Goal: Find specific page/section: Find specific page/section

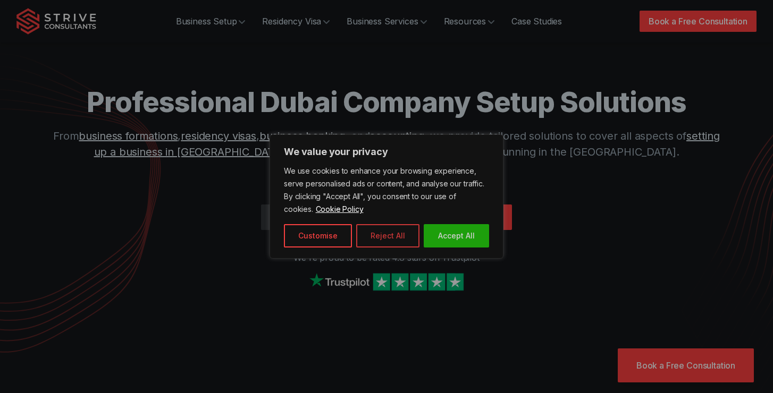
click at [395, 242] on button "Reject All" at bounding box center [387, 235] width 63 height 23
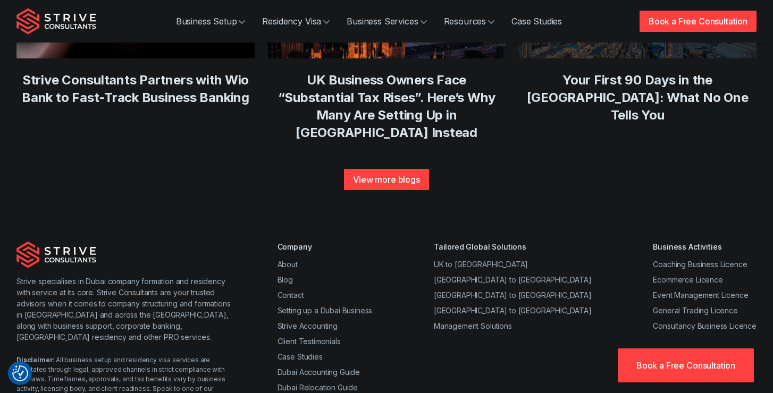
scroll to position [4040, 0]
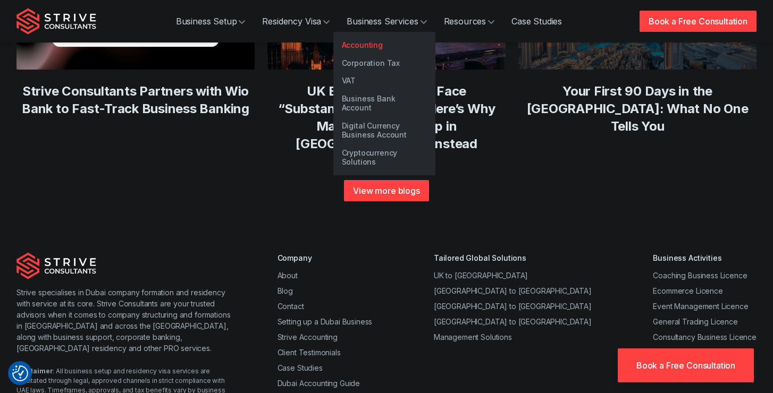
click at [391, 50] on link "Accounting" at bounding box center [384, 45] width 102 height 18
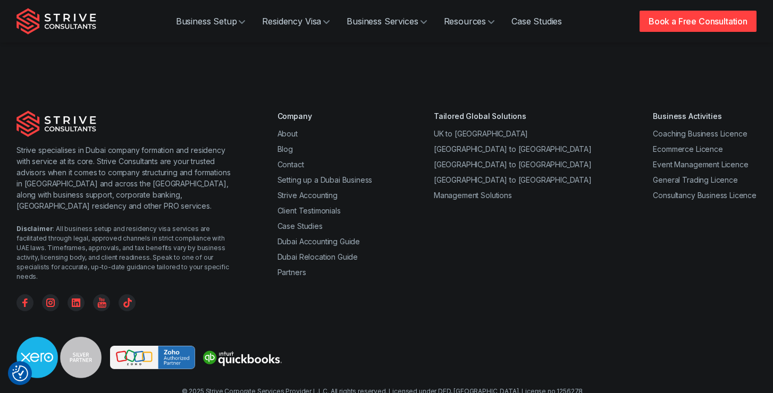
scroll to position [665, 0]
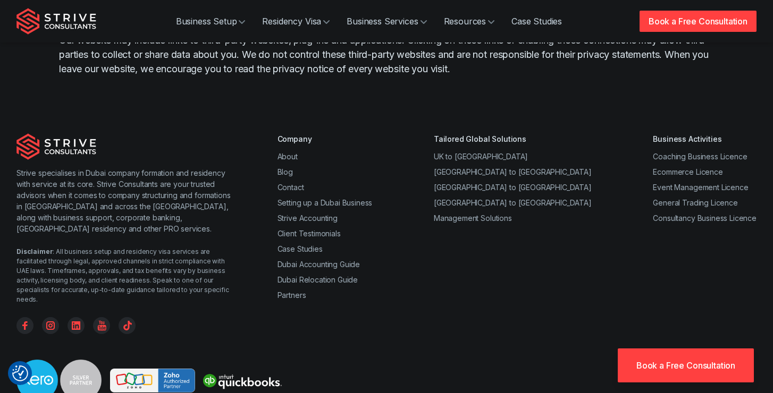
scroll to position [5508, 0]
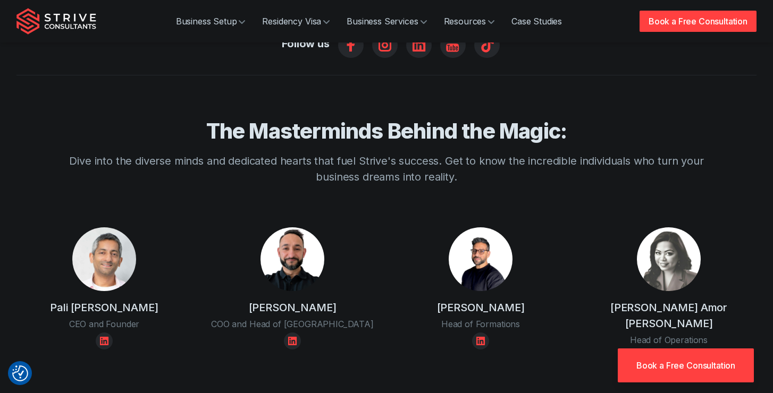
scroll to position [908, 0]
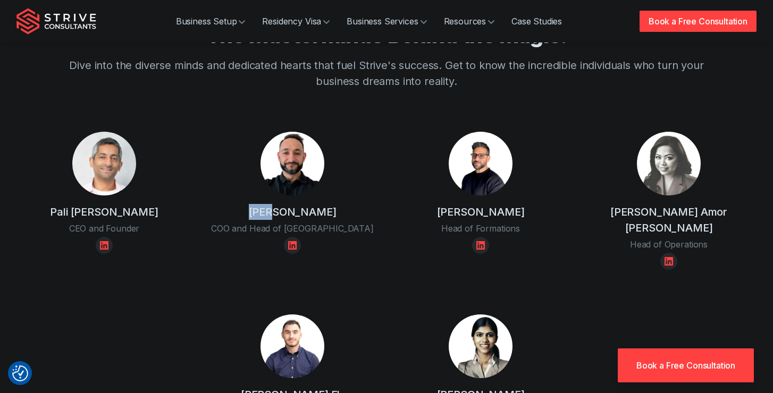
drag, startPoint x: 264, startPoint y: 180, endPoint x: 284, endPoint y: 178, distance: 20.8
click at [284, 178] on div "Raj Karwal COO and Head of UK" at bounding box center [292, 193] width 175 height 122
copy h4 "Raj"
click at [378, 176] on div "Raj Karwal COO and Head of UK" at bounding box center [292, 193] width 175 height 122
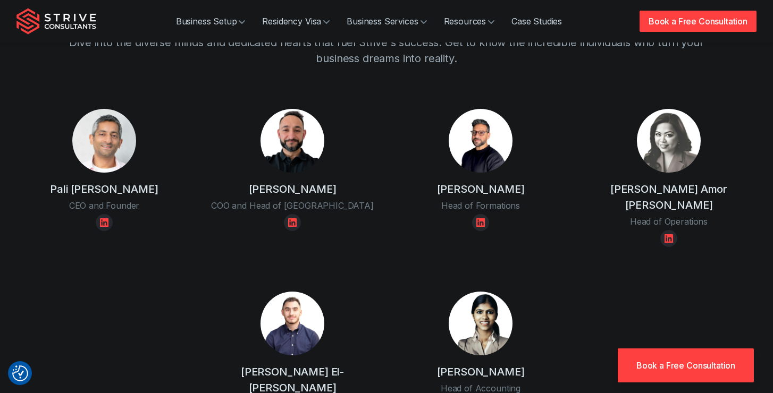
scroll to position [932, 0]
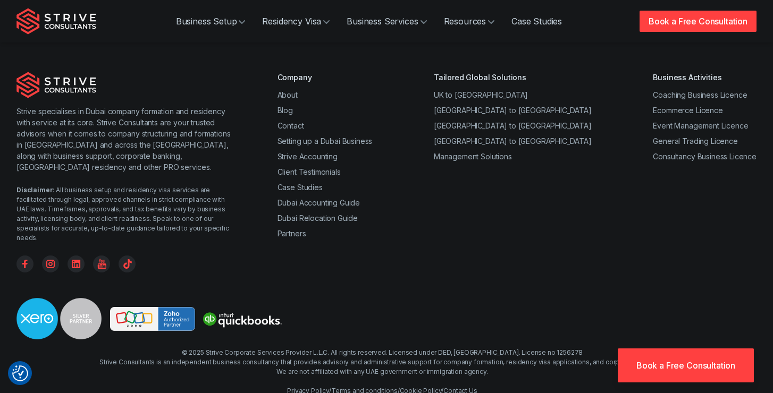
scroll to position [3182, 0]
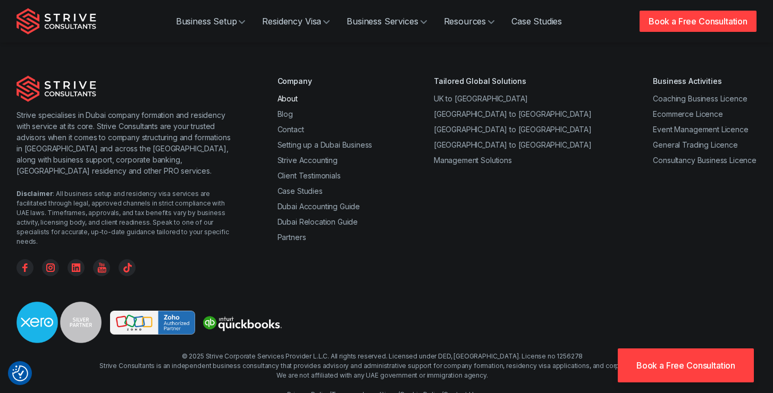
click at [296, 103] on link "About" at bounding box center [287, 98] width 20 height 9
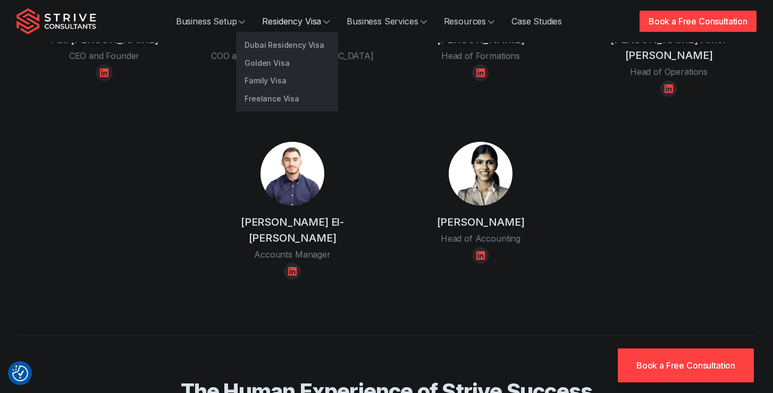
scroll to position [1133, 0]
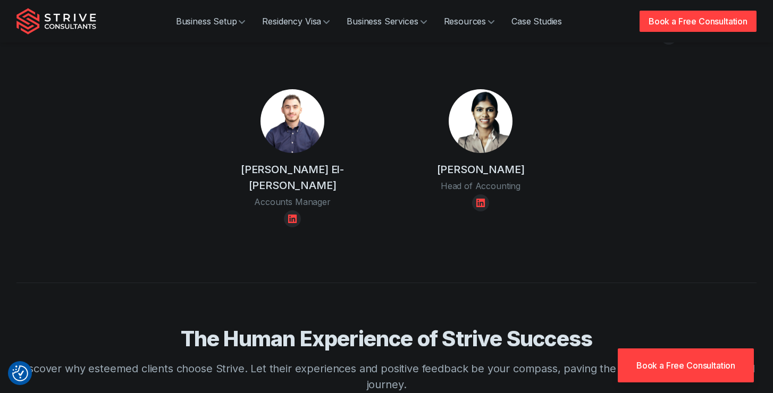
click at [308, 160] on div "[PERSON_NAME] El-[PERSON_NAME] Accounts Manager" at bounding box center [292, 158] width 175 height 138
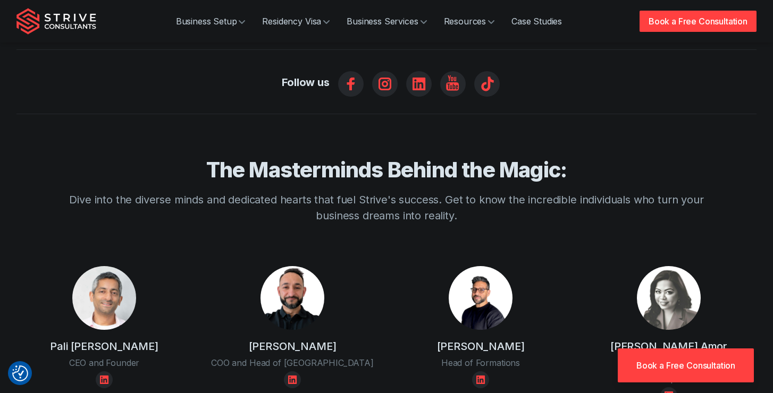
scroll to position [825, 0]
